Goal: Task Accomplishment & Management: Manage account settings

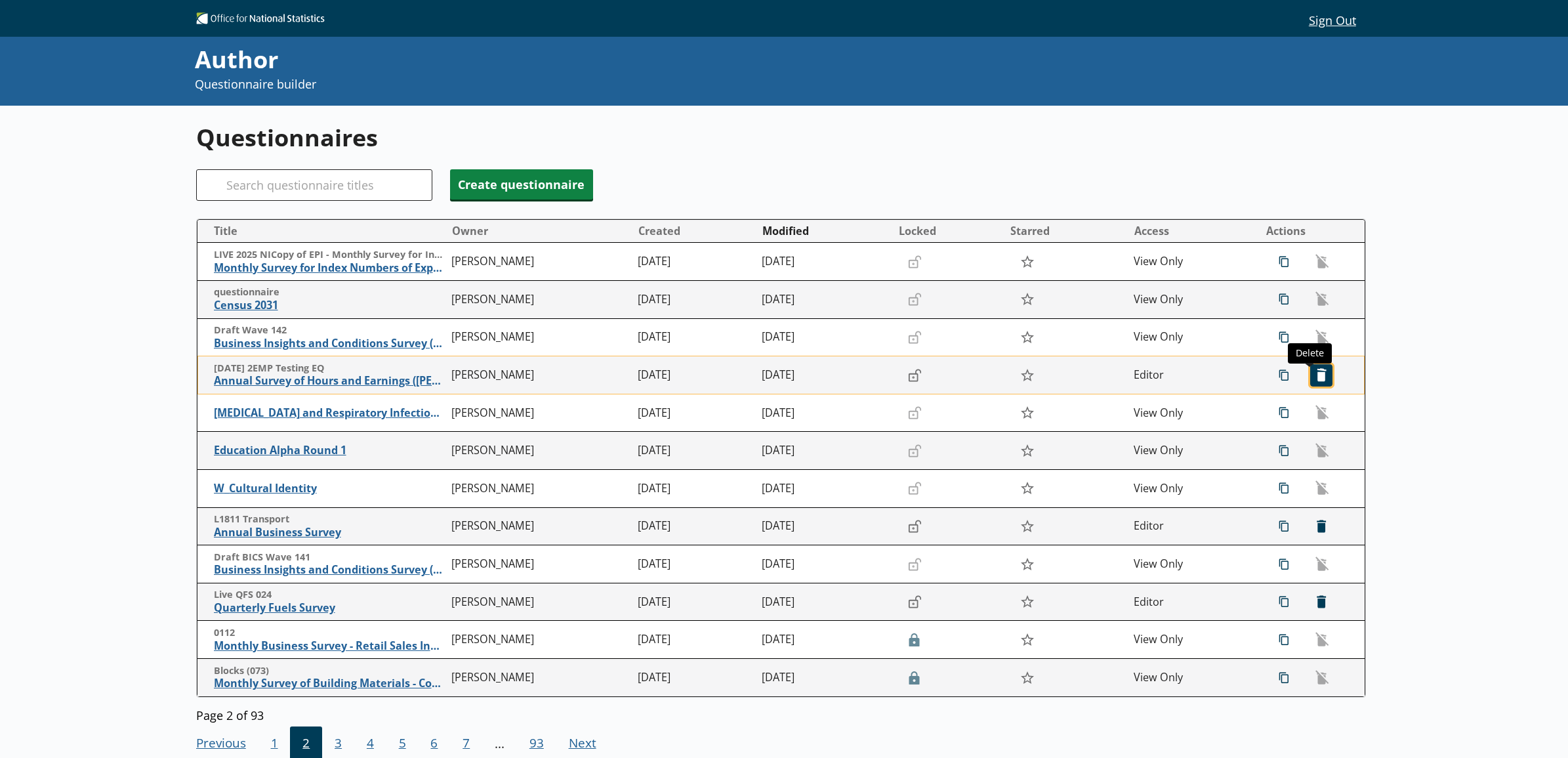
click at [1316, 372] on span "icon-delete Created with Sketch. [GEOGRAPHIC_DATA]" at bounding box center [1322, 375] width 21 height 21
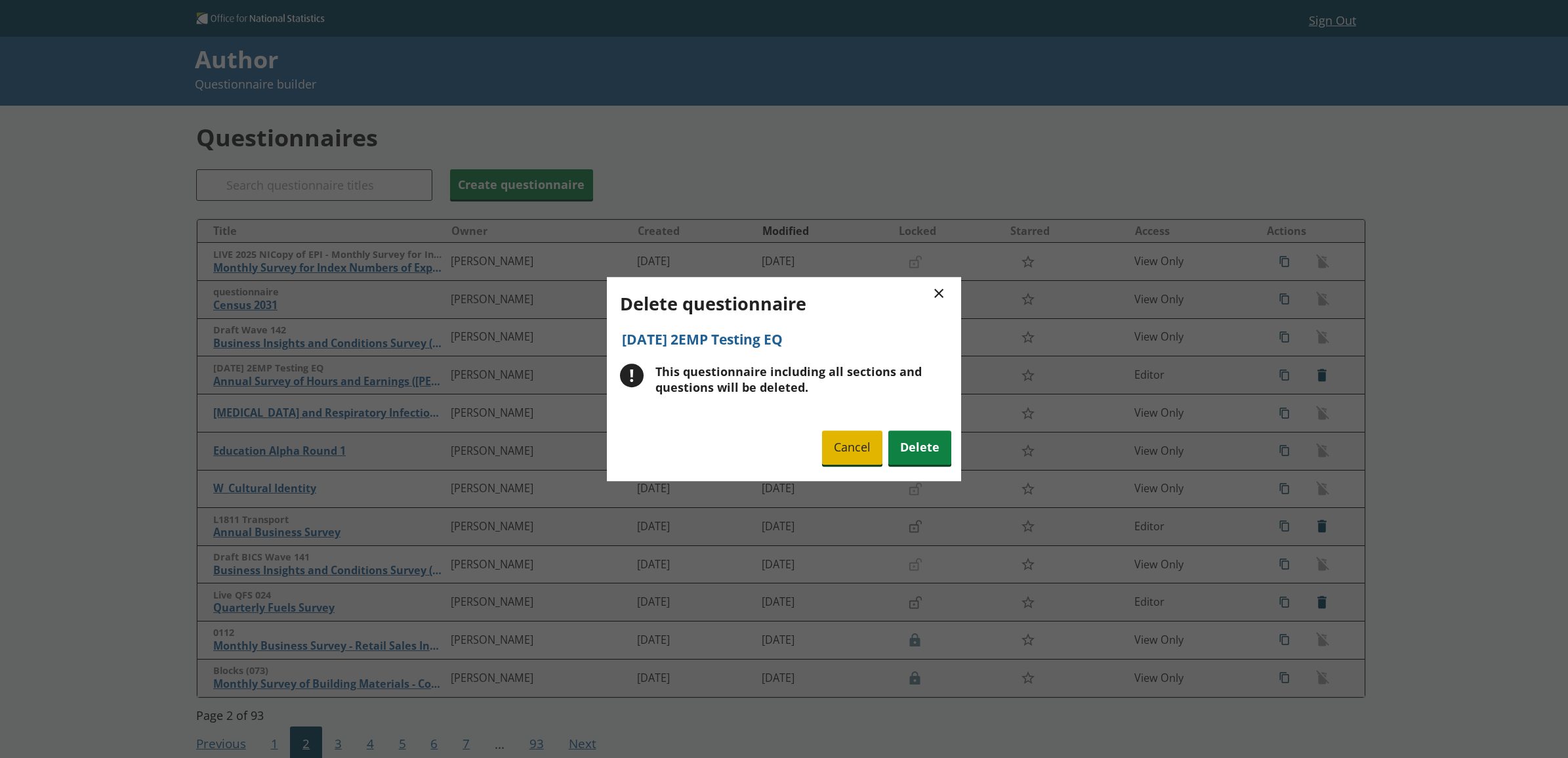
click at [868, 445] on span "Cancel" at bounding box center [853, 448] width 60 height 33
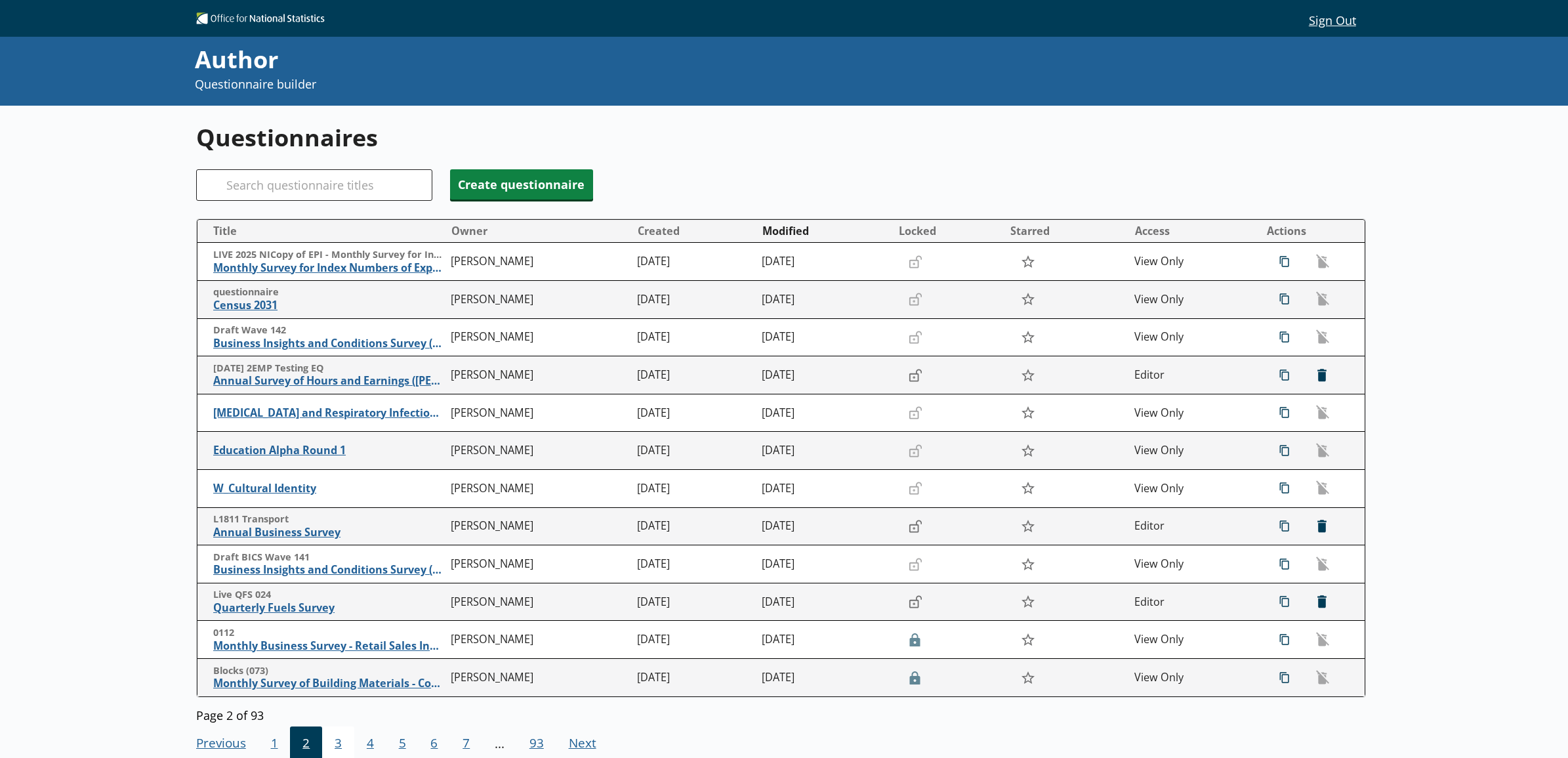
click at [342, 729] on span "3" at bounding box center [338, 744] width 32 height 36
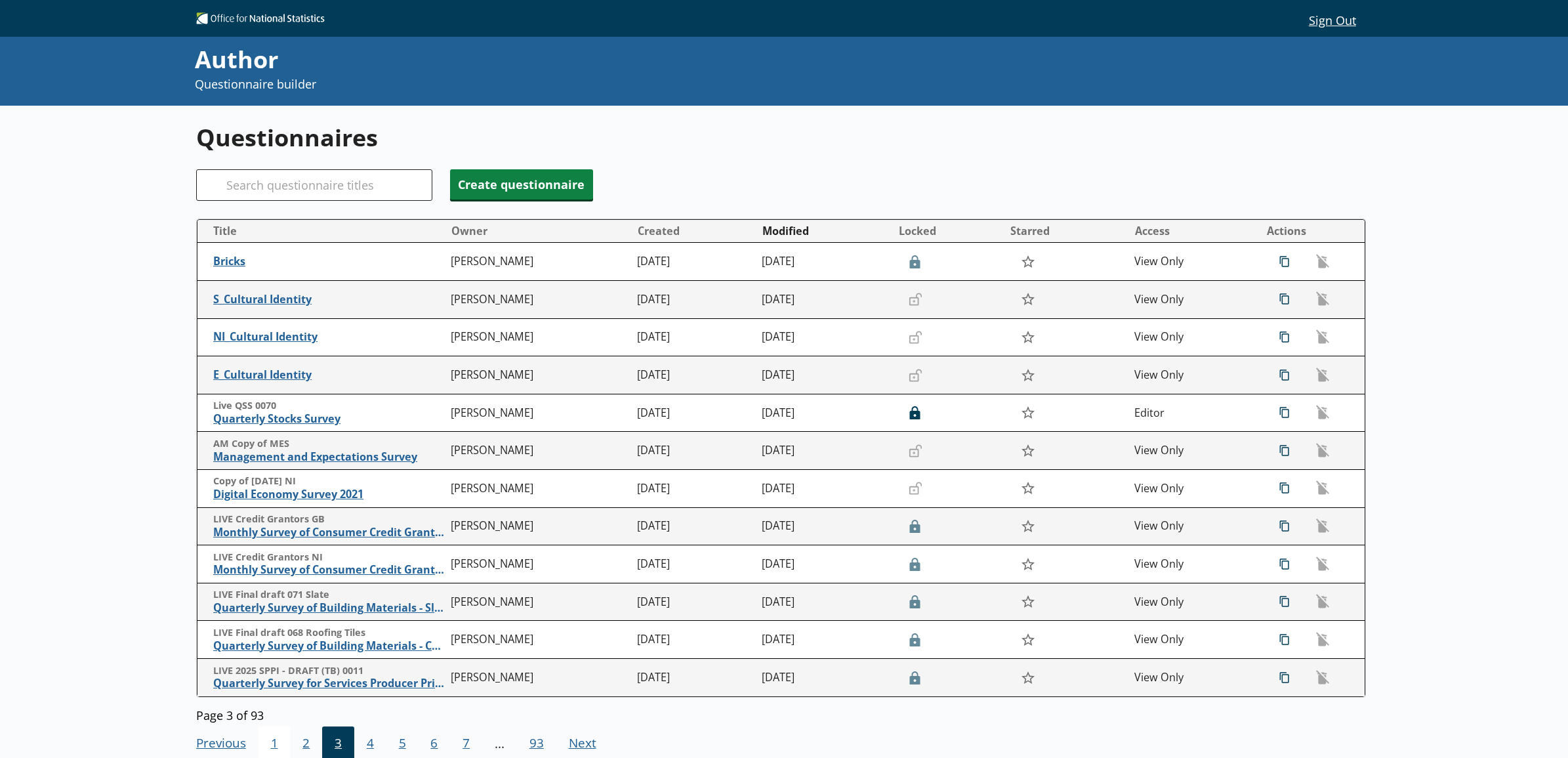
click at [270, 745] on span "1" at bounding box center [274, 744] width 32 height 36
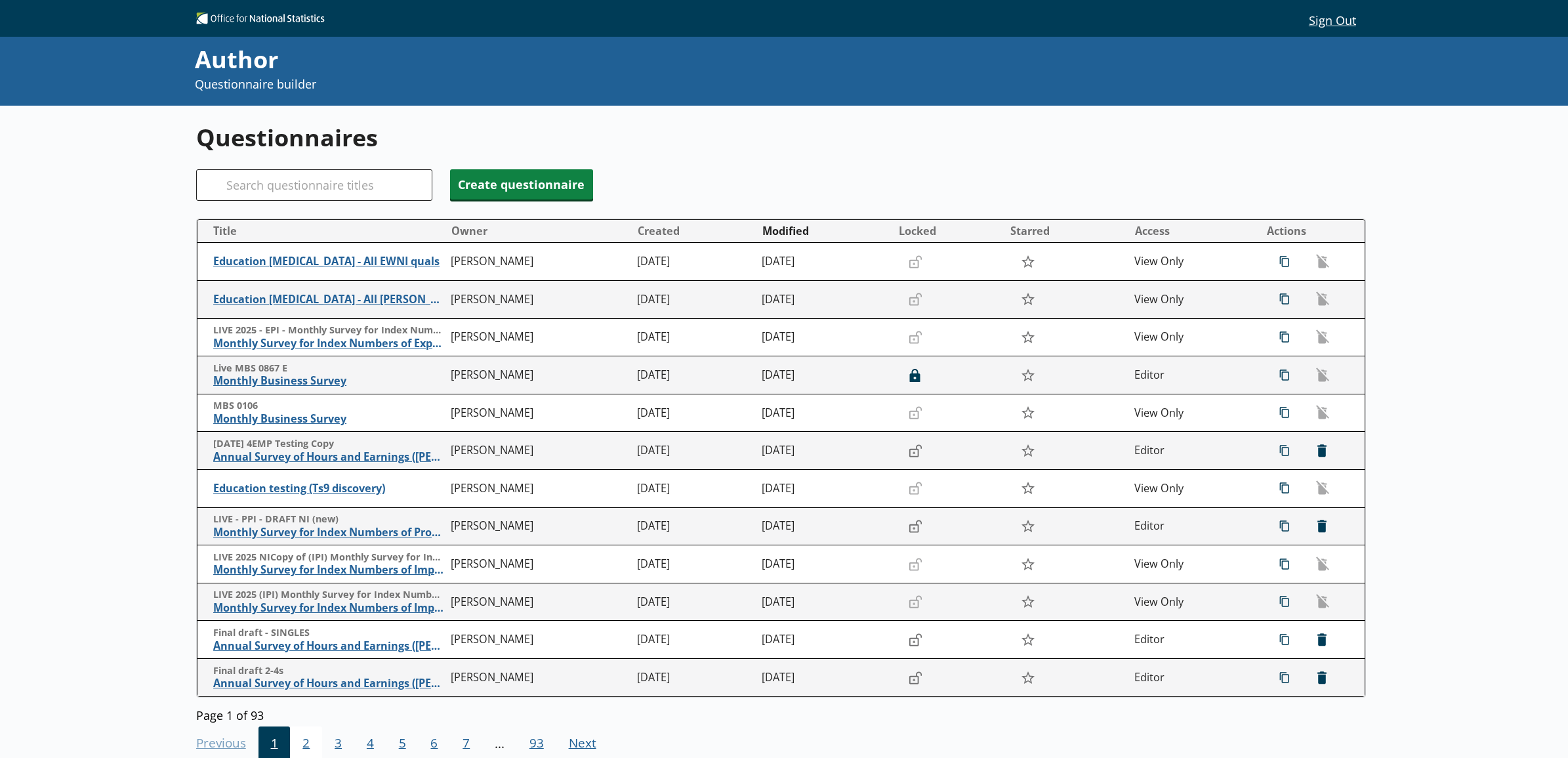
click at [305, 746] on span "2" at bounding box center [306, 744] width 32 height 36
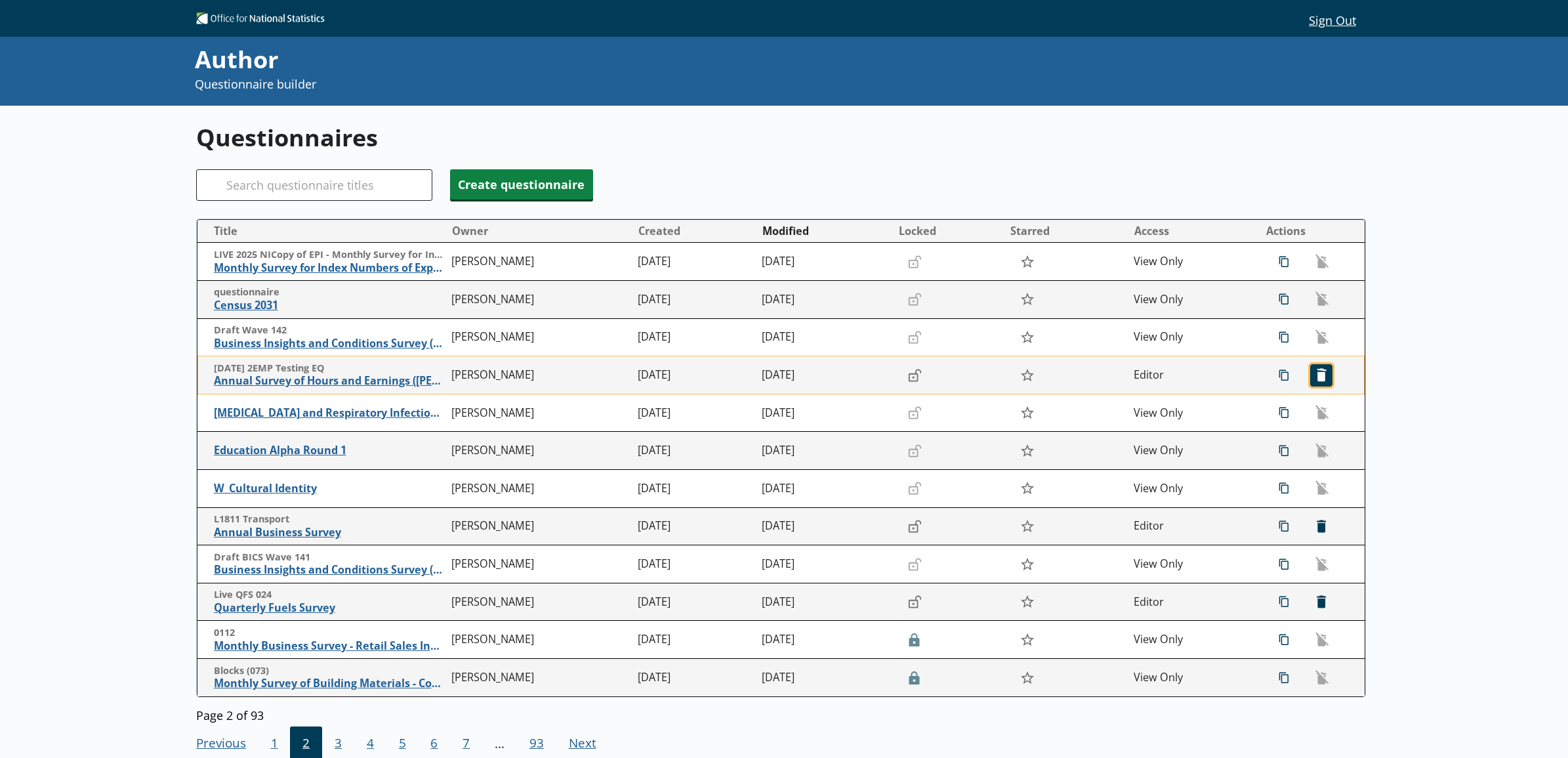
click at [1311, 378] on span "icon-delete Created with Sketch. [GEOGRAPHIC_DATA]" at bounding box center [1322, 375] width 21 height 21
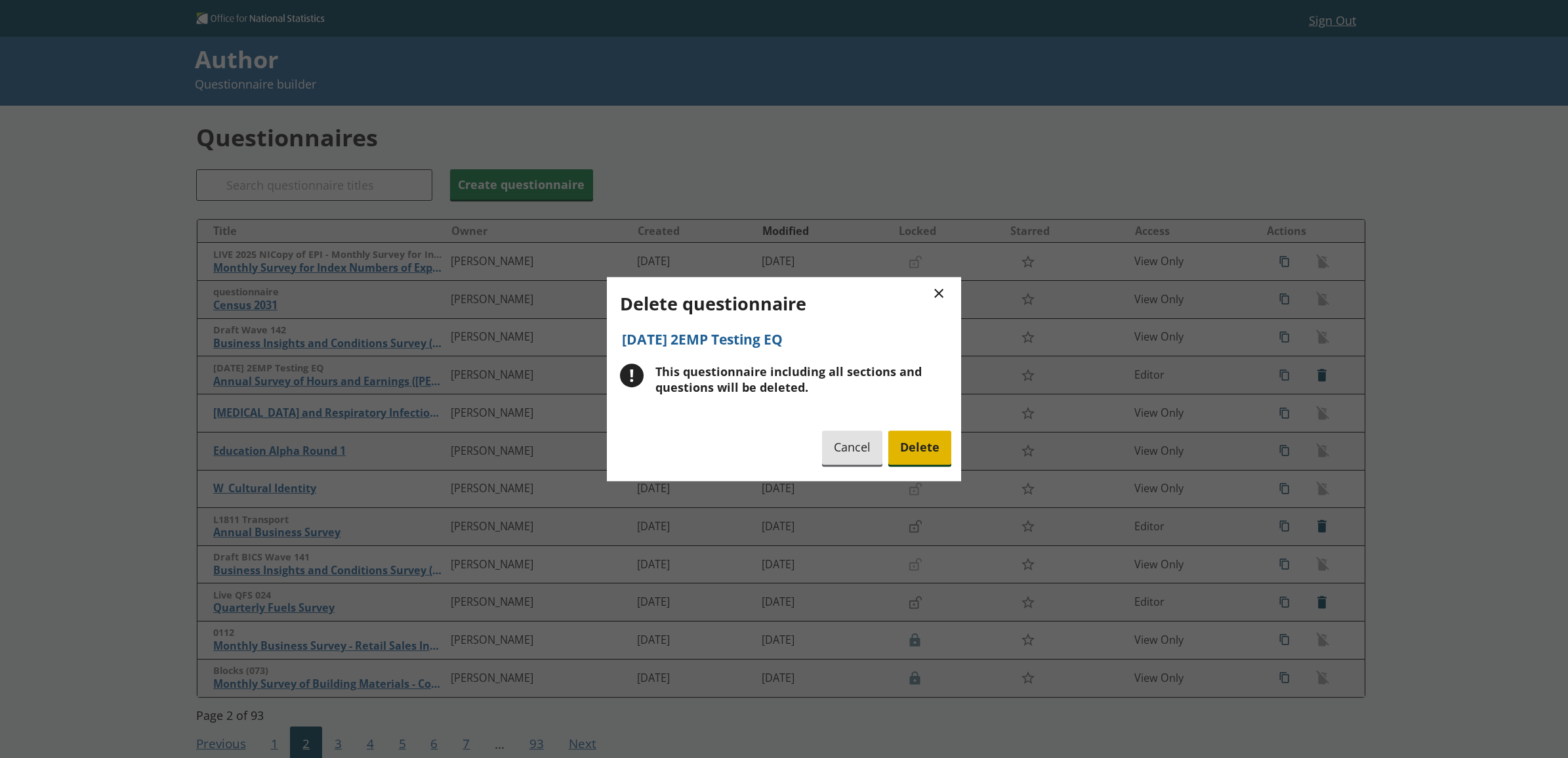
click at [947, 455] on span "Delete" at bounding box center [920, 448] width 63 height 33
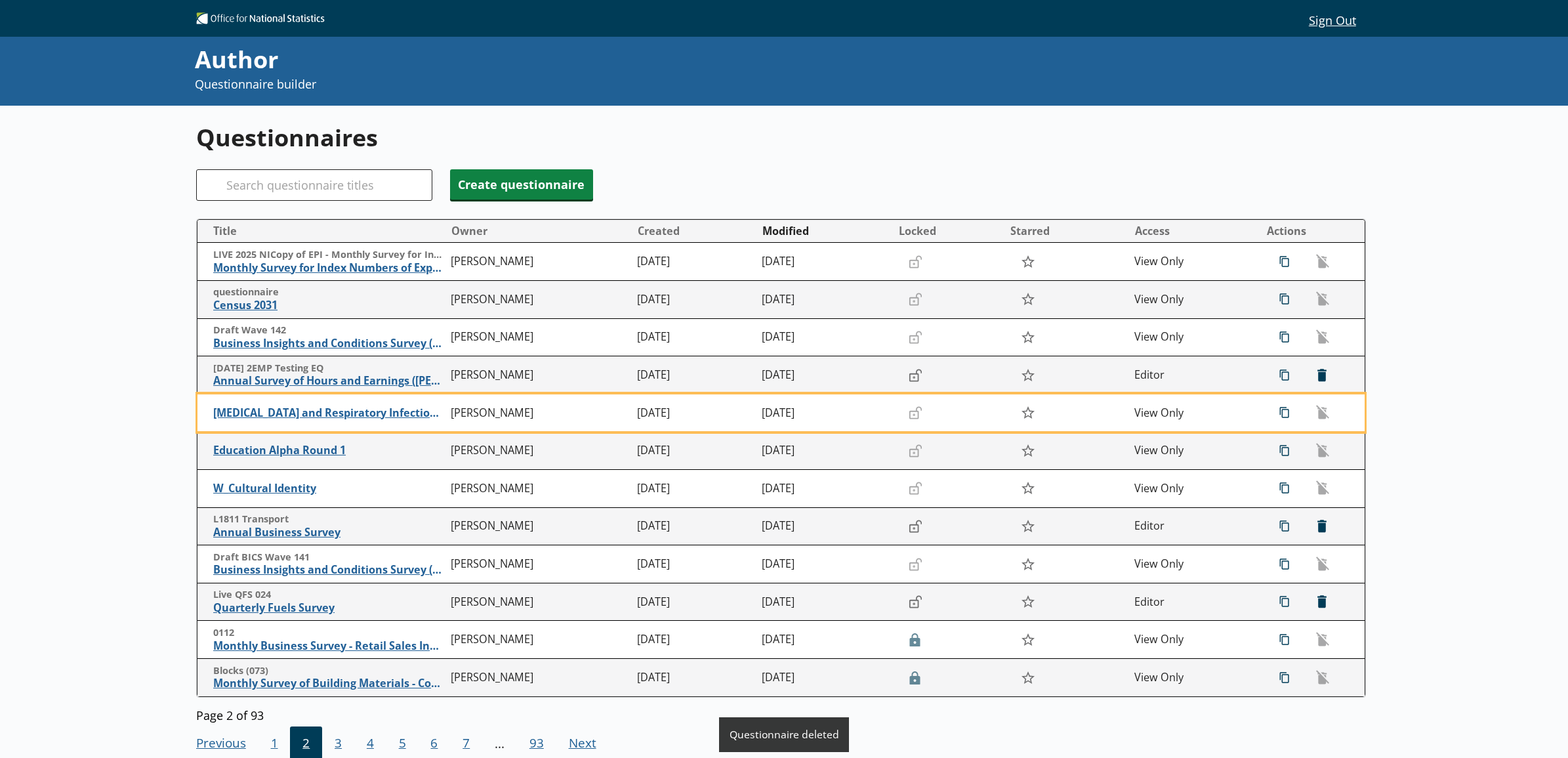
click at [126, 245] on div "Questionnaires Search Create questionnaire Title Owner Created Modified Locked …" at bounding box center [784, 484] width 1568 height 758
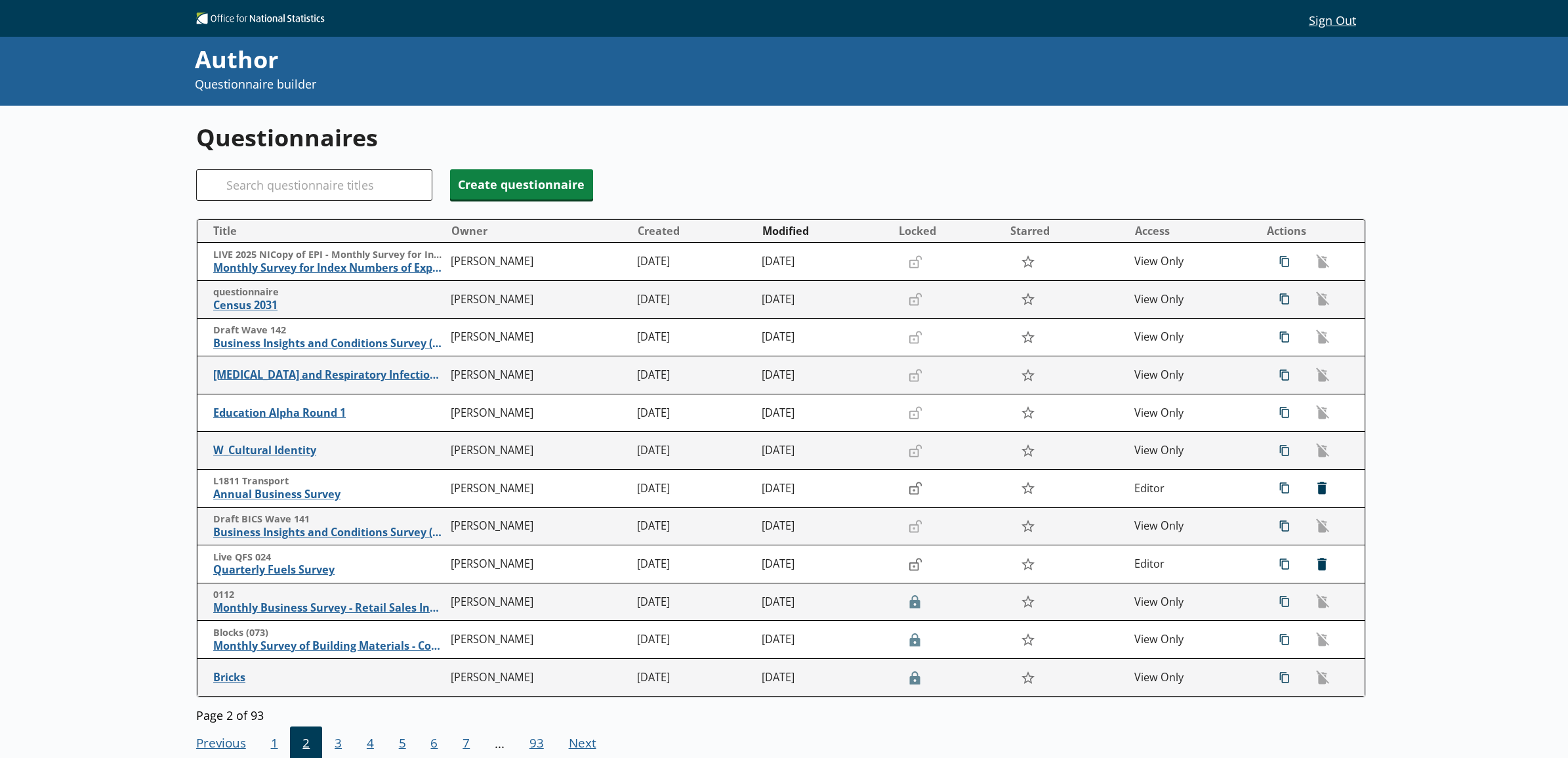
click at [126, 245] on div "Questionnaires Search Create questionnaire Title Owner Created Modified Locked …" at bounding box center [784, 484] width 1568 height 758
